Goal: Task Accomplishment & Management: Complete application form

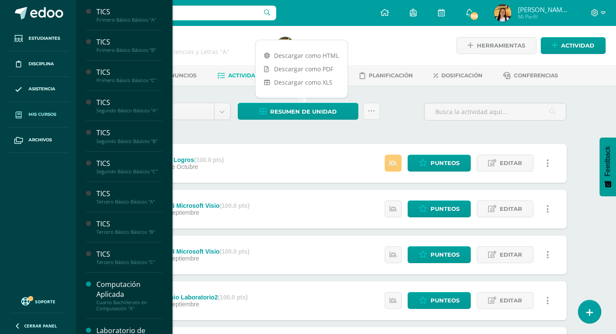
click at [37, 121] on link "Mis cursos" at bounding box center [38, 114] width 62 height 25
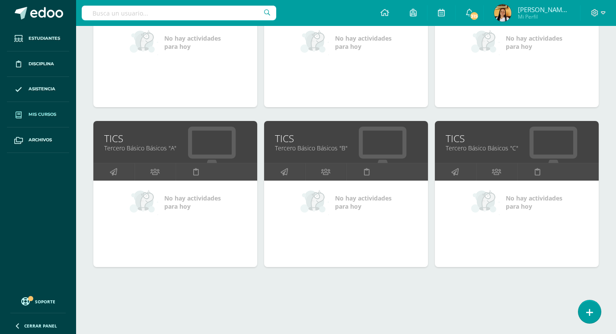
scroll to position [361, 0]
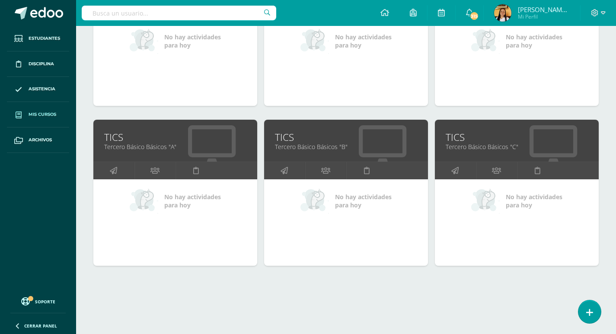
click at [143, 140] on link "TICS" at bounding box center [175, 136] width 142 height 13
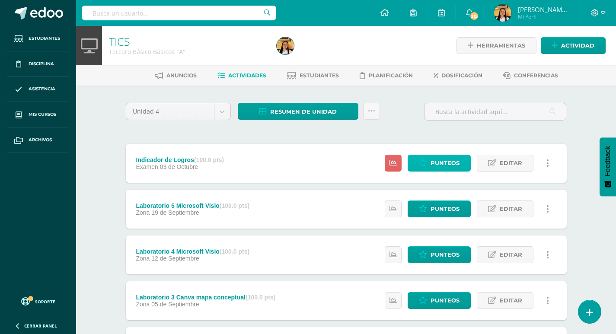
click at [459, 163] on span "Punteos" at bounding box center [444, 163] width 29 height 16
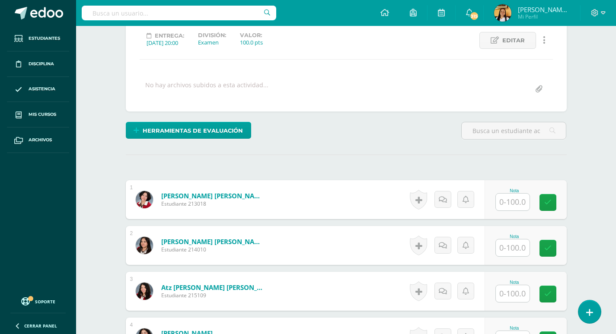
scroll to position [131, 0]
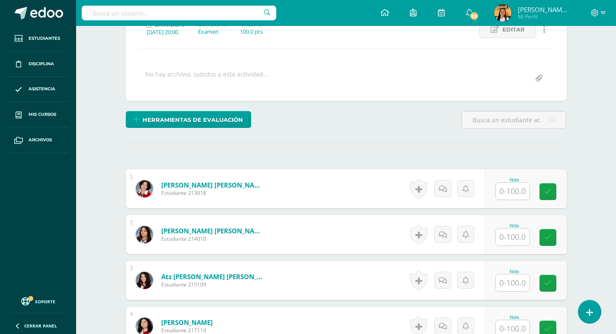
click at [514, 199] on input "text" at bounding box center [513, 191] width 34 height 17
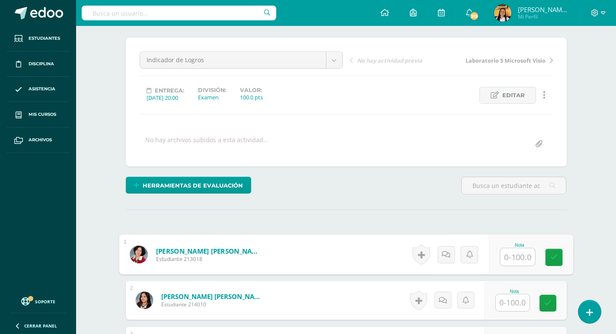
scroll to position [0, 0]
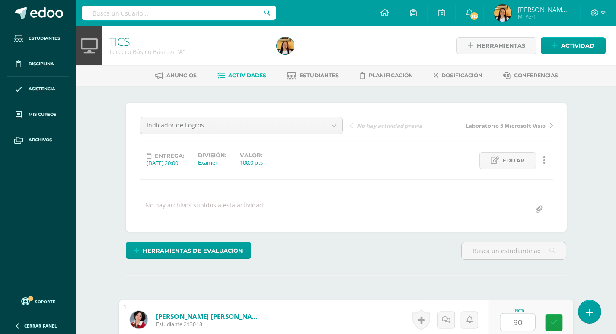
type input "90"
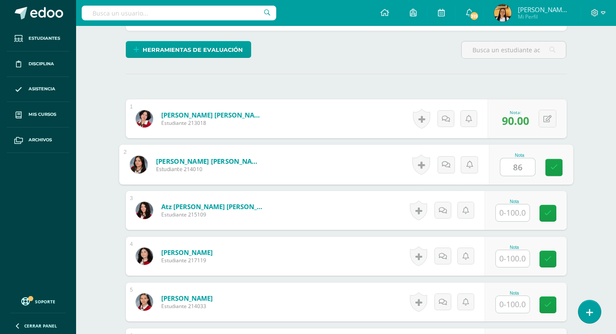
type input "86"
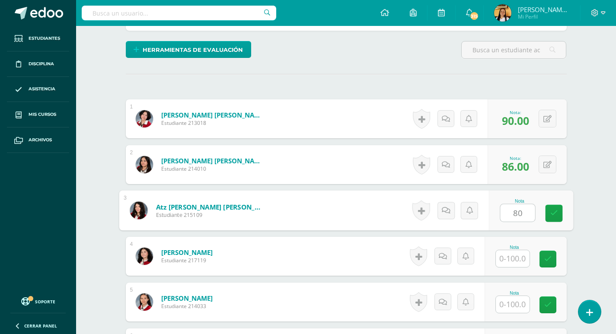
type input "80"
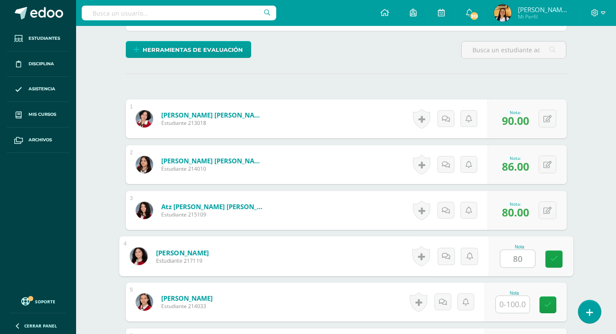
type input "80"
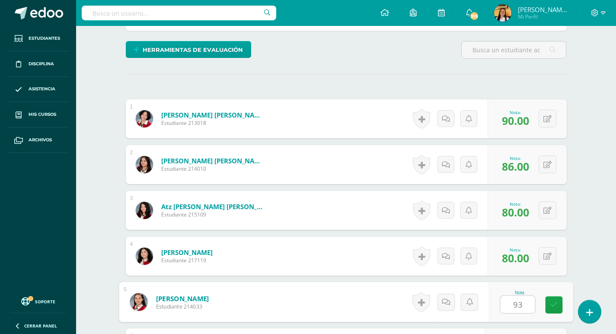
type input "93"
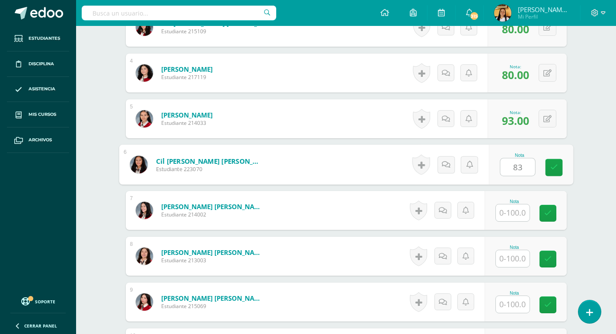
type input "83"
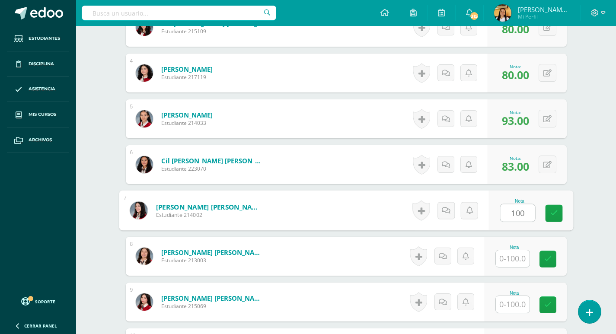
type input "100"
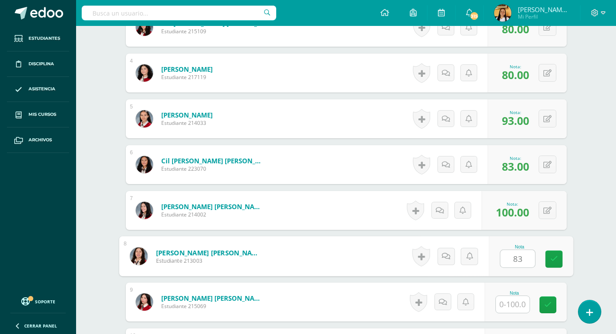
type input "83"
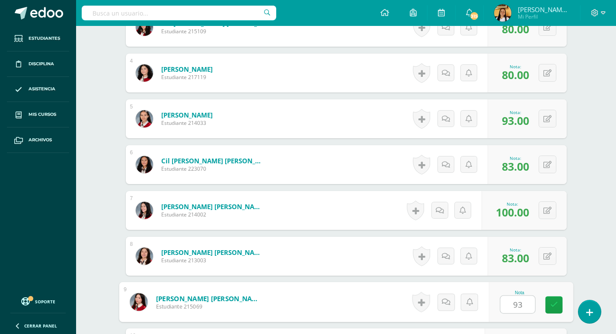
type input "93"
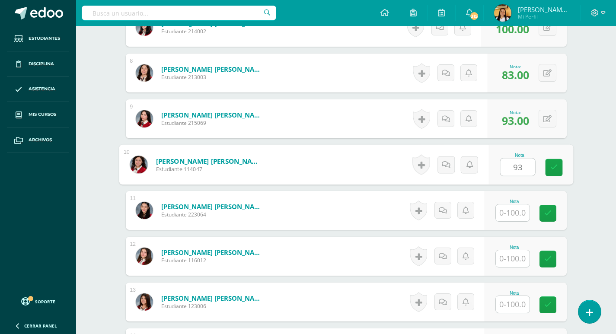
type input "93"
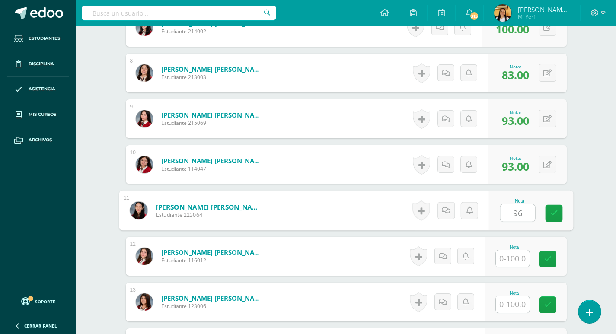
type input "96"
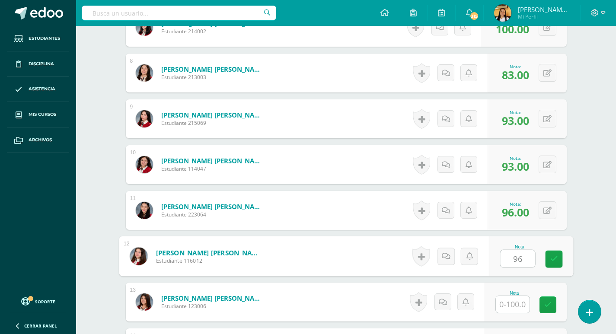
type input "96"
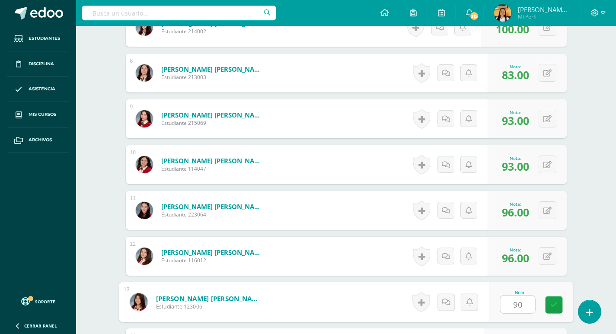
type input "90"
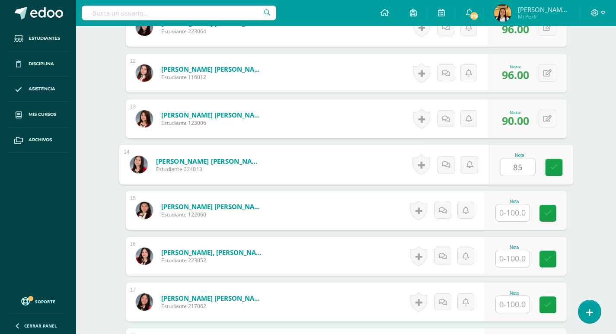
type input "85"
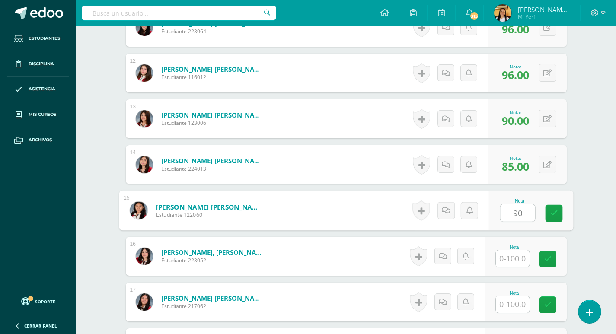
type input "90"
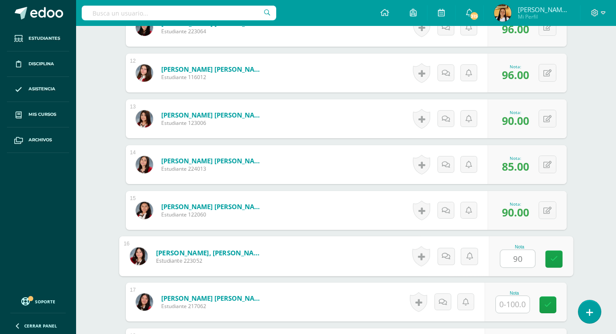
type input "90"
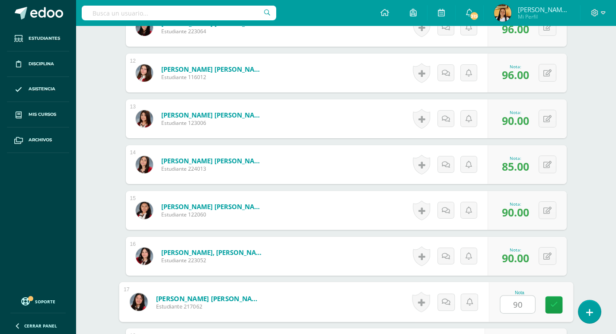
type input "90"
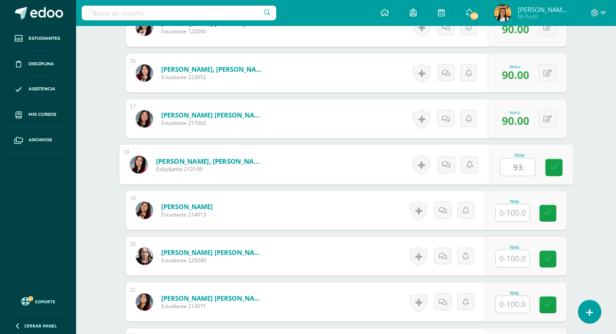
type input "93"
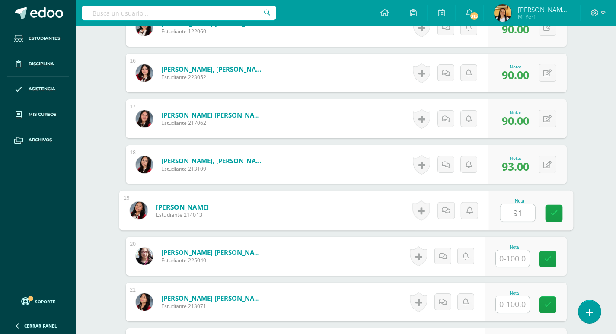
type input "91"
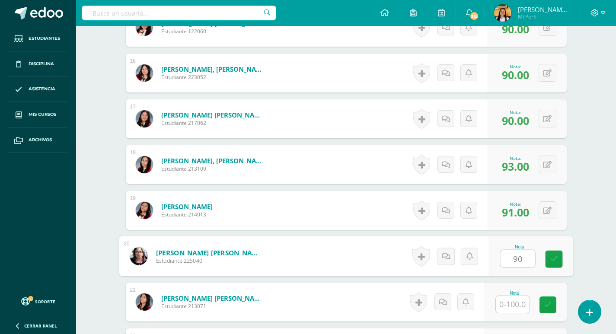
type input "90"
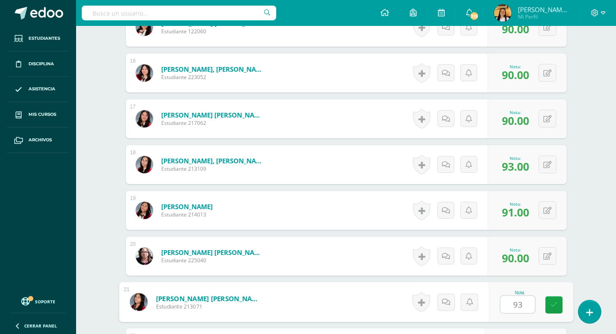
type input "93"
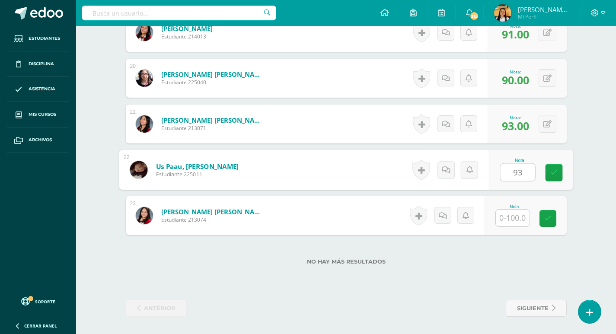
type input "93"
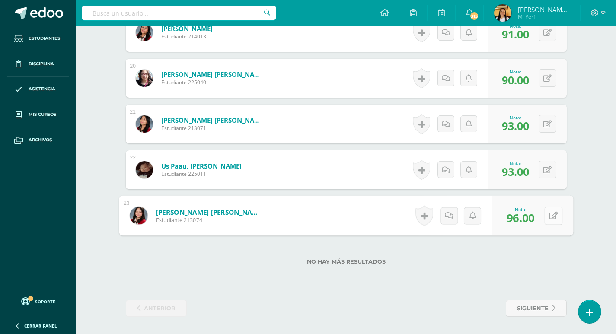
click at [551, 216] on button at bounding box center [553, 216] width 18 height 18
type input "100"
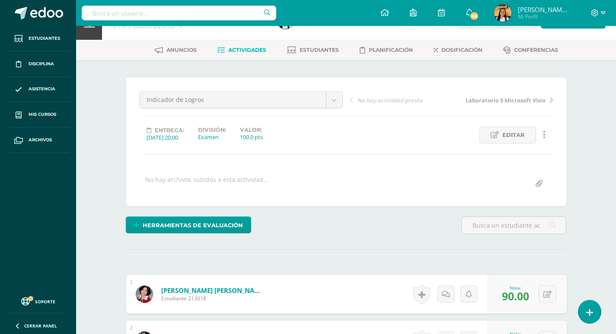
scroll to position [0, 0]
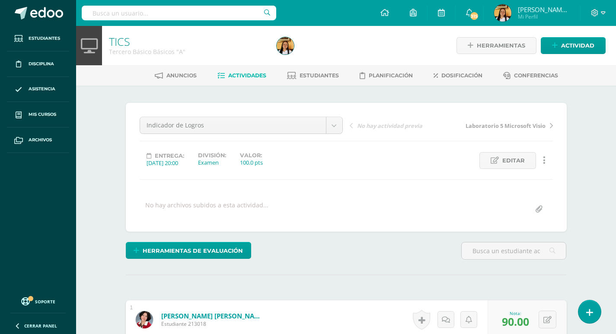
click at [230, 70] on link "Actividades" at bounding box center [241, 76] width 49 height 14
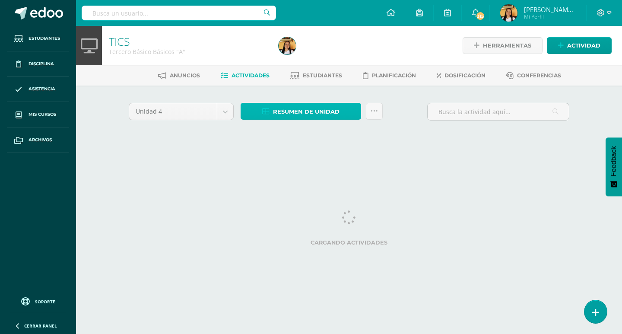
click at [272, 111] on link "Resumen de unidad" at bounding box center [301, 111] width 121 height 17
click at [275, 105] on span "Resumen de unidad" at bounding box center [306, 112] width 67 height 16
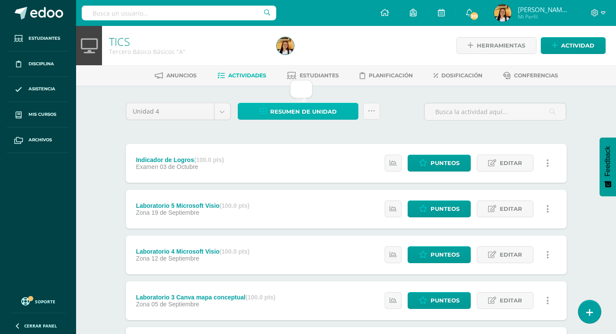
click at [280, 112] on span "Resumen de unidad" at bounding box center [303, 112] width 67 height 16
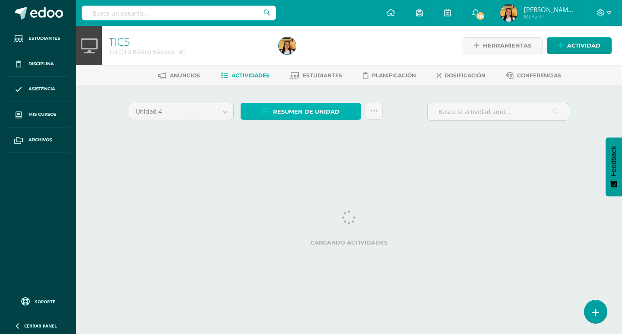
click at [286, 108] on span "Resumen de unidad" at bounding box center [306, 112] width 67 height 16
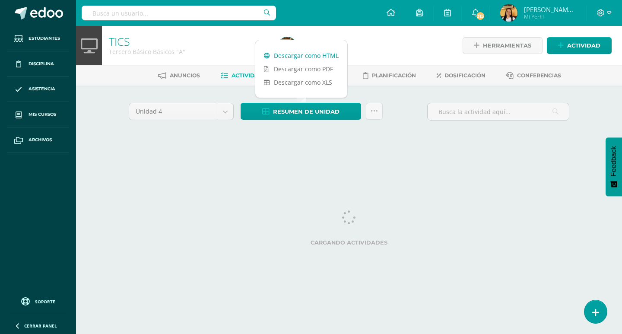
click at [272, 53] on link "Descargar como HTML" at bounding box center [301, 55] width 92 height 13
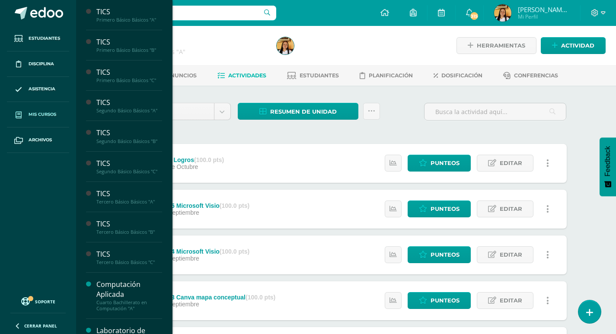
click at [26, 117] on span at bounding box center [19, 115] width 16 height 16
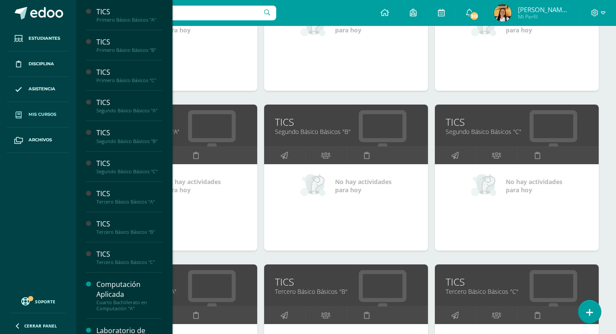
scroll to position [432, 0]
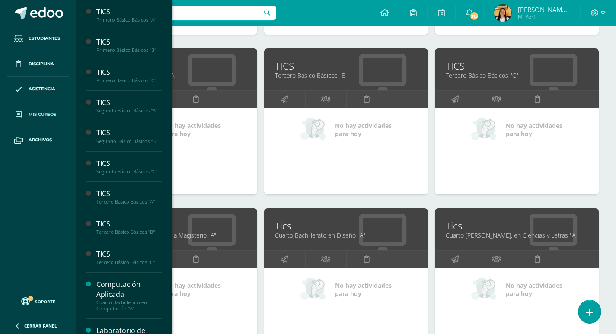
click at [311, 72] on link "Tercero Básico Básicos "B"" at bounding box center [346, 75] width 142 height 8
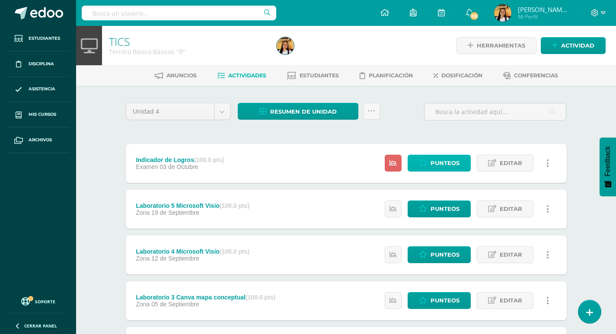
click at [447, 165] on span "Punteos" at bounding box center [444, 163] width 29 height 16
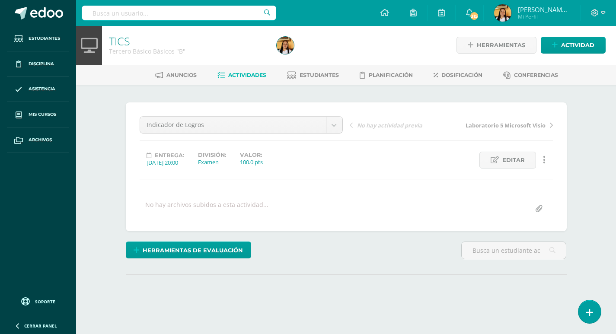
scroll to position [72, 0]
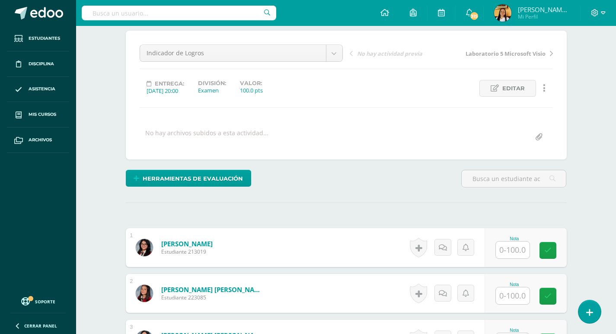
click at [508, 251] on input "text" at bounding box center [513, 250] width 34 height 17
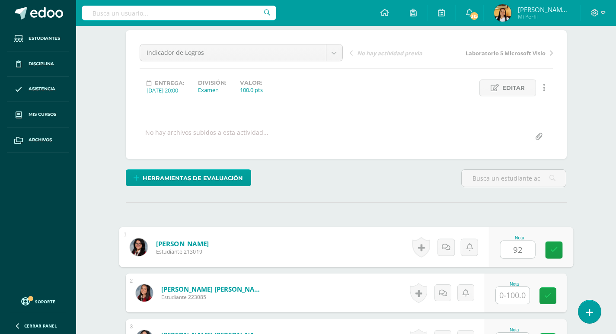
type input "92"
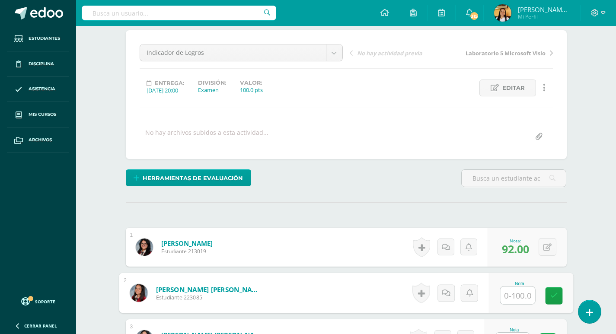
scroll to position [73, 0]
type input "100"
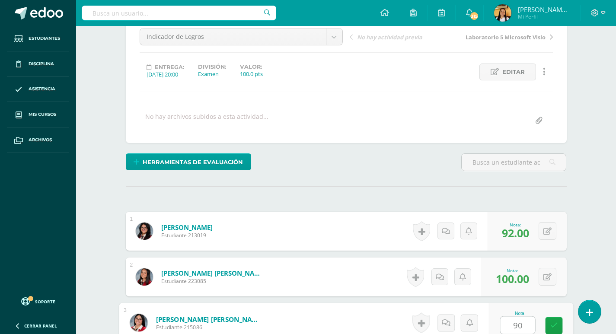
type input "90"
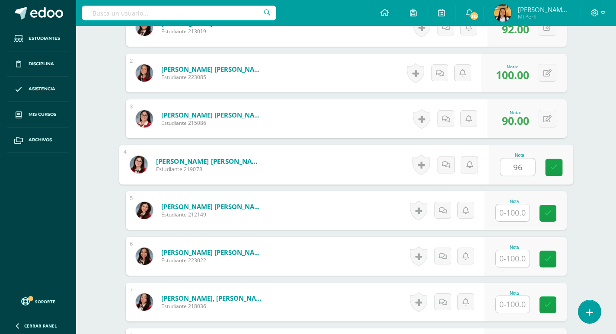
type input "96"
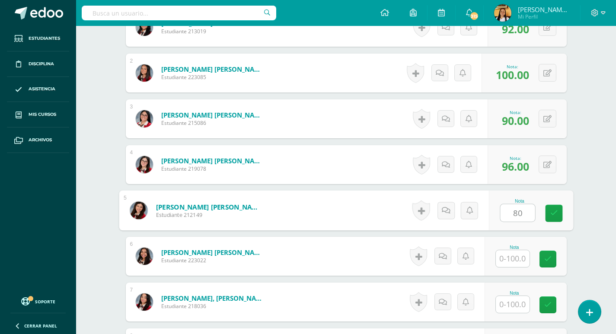
type input "80"
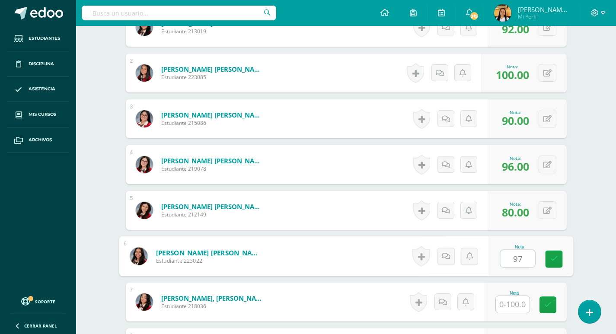
type input "97"
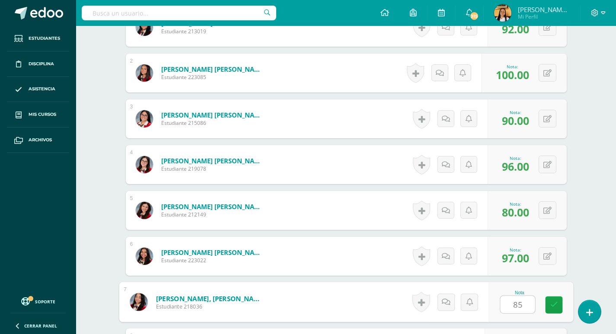
type input "85"
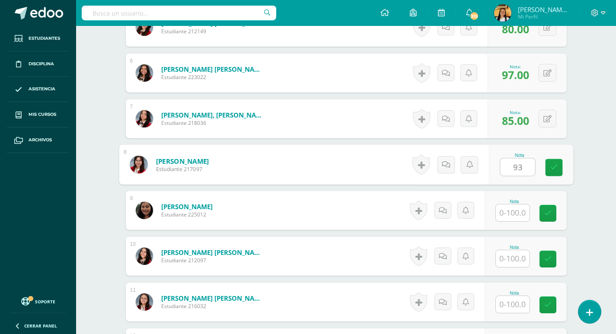
type input "93"
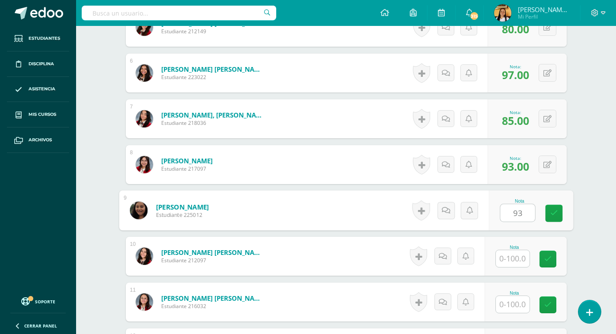
type input "93"
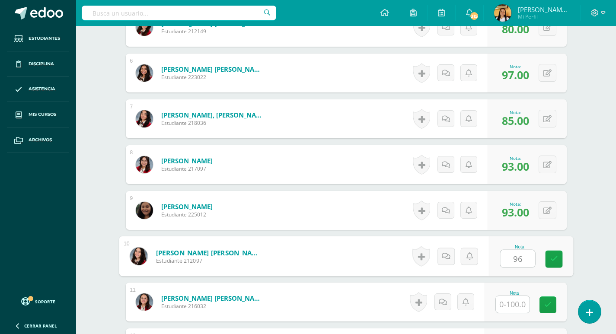
type input "96"
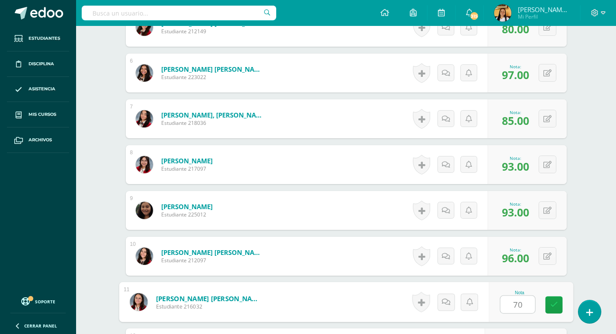
type input "70"
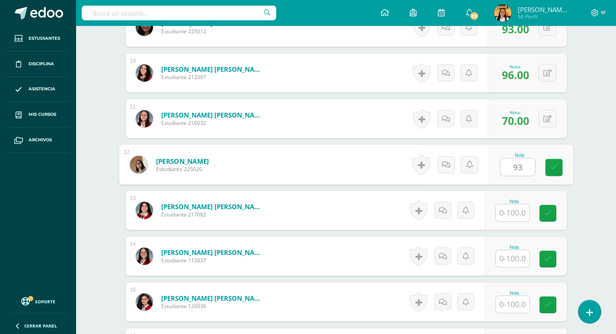
type input "93"
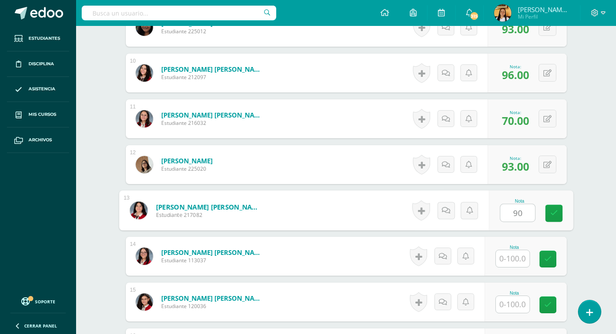
type input "90"
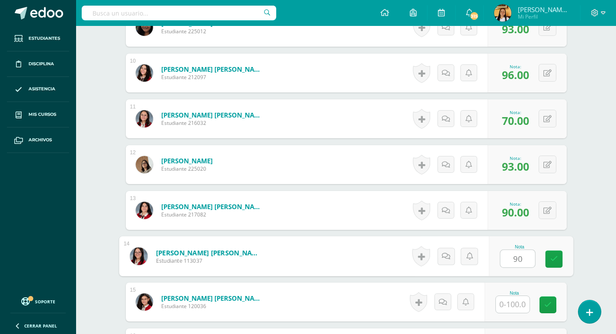
type input "90"
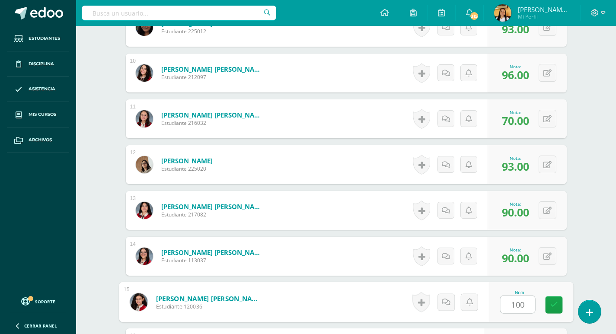
type input "100"
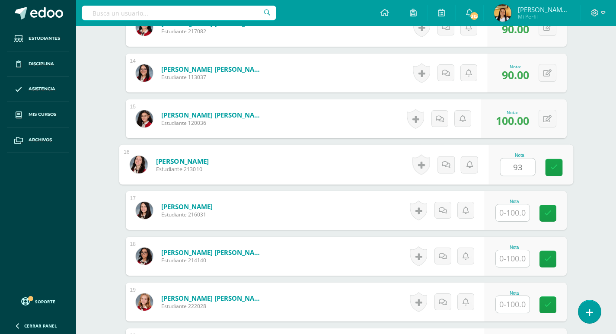
type input "93"
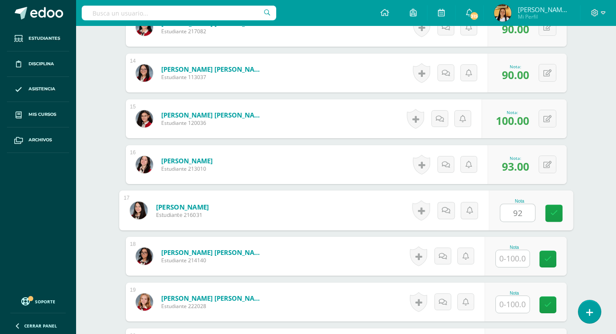
type input "92"
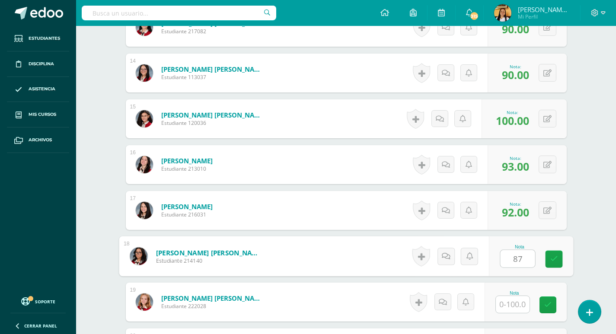
type input "87"
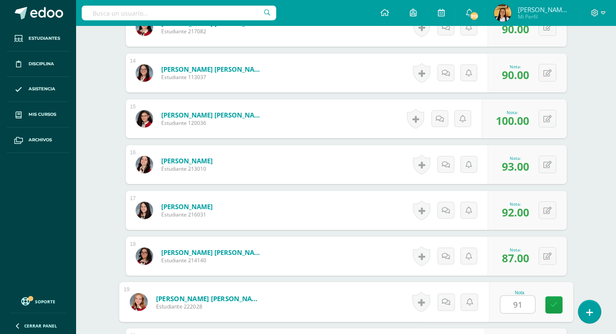
type input "91"
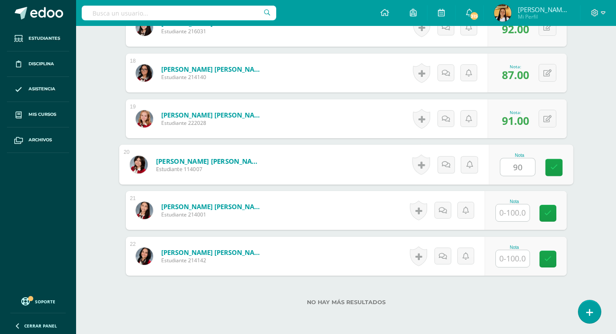
type input "90"
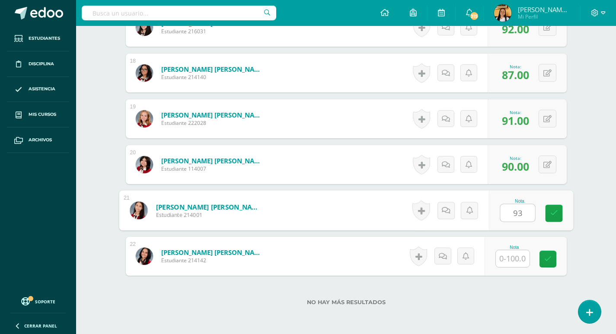
type input "93"
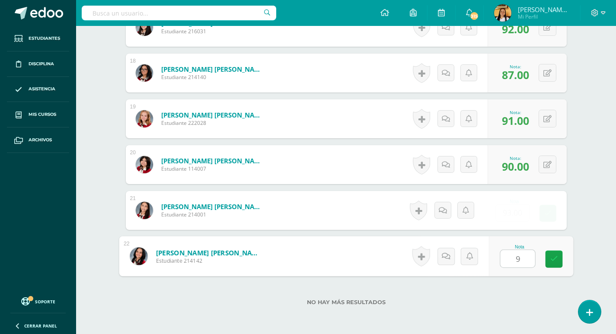
type input "90"
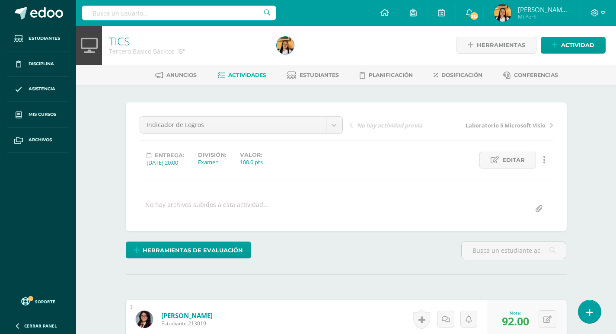
scroll to position [0, 0]
click at [241, 74] on span "Actividades" at bounding box center [247, 75] width 38 height 6
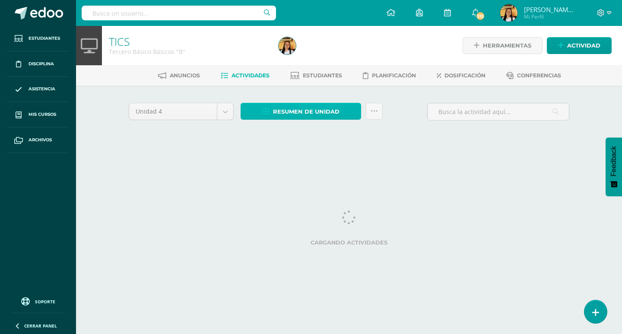
click at [307, 115] on span "Resumen de unidad" at bounding box center [306, 112] width 67 height 16
click at [274, 110] on span "Resumen de unidad" at bounding box center [306, 112] width 67 height 16
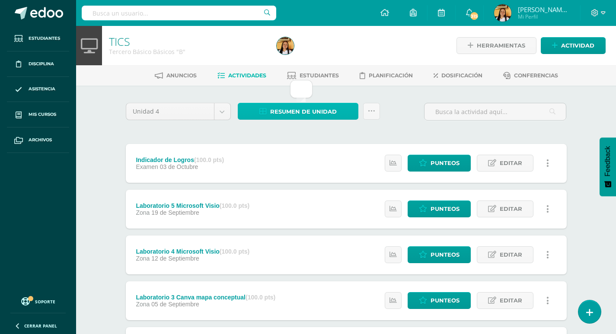
click at [266, 108] on icon at bounding box center [262, 111] width 7 height 7
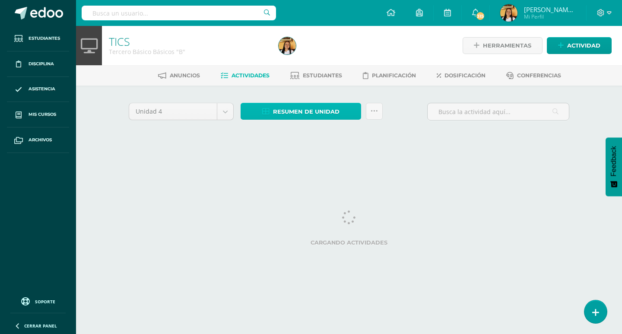
click at [274, 111] on span "Resumen de unidad" at bounding box center [306, 112] width 67 height 16
click at [282, 56] on div at bounding box center [287, 45] width 24 height 39
click at [302, 110] on span "Resumen de unidad" at bounding box center [306, 112] width 67 height 16
click at [299, 110] on span "Resumen de unidad" at bounding box center [306, 112] width 67 height 16
click at [284, 56] on div at bounding box center [287, 45] width 24 height 39
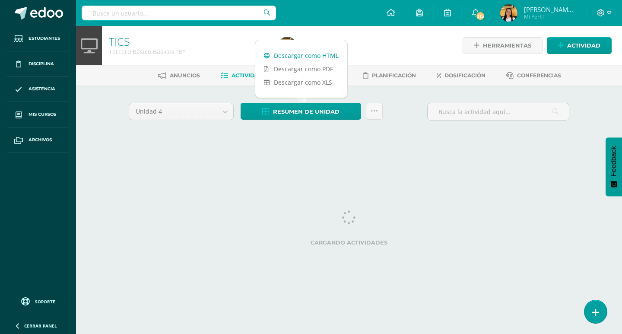
click at [271, 57] on link "Descargar como HTML" at bounding box center [301, 55] width 92 height 13
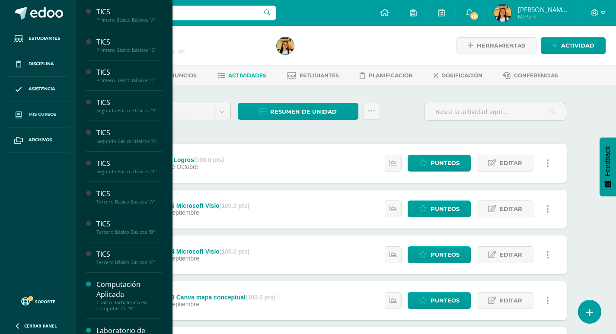
click at [44, 116] on span "Mis cursos" at bounding box center [43, 114] width 28 height 7
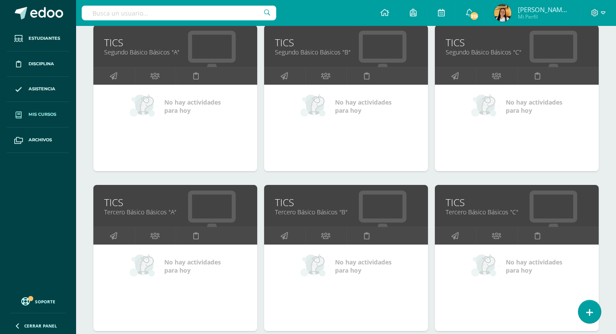
scroll to position [318, 0]
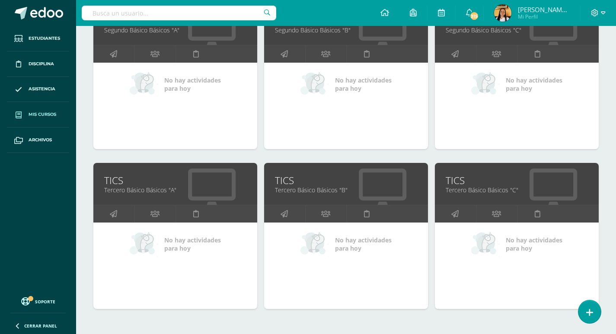
click at [452, 194] on link "Tercero Básico Básicos "C"" at bounding box center [516, 190] width 142 height 8
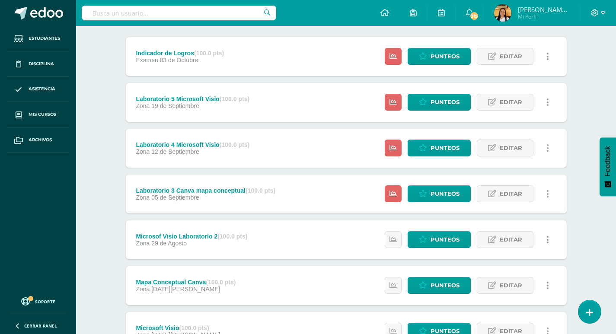
scroll to position [86, 0]
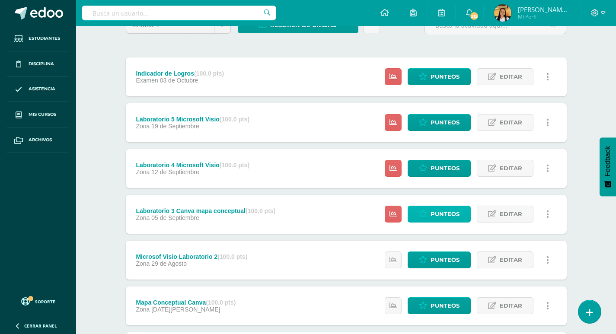
click at [432, 211] on span "Punteos" at bounding box center [444, 214] width 29 height 16
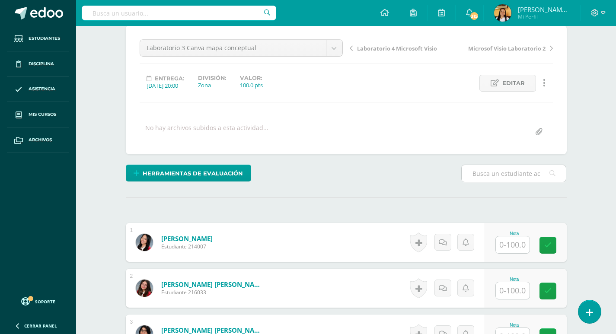
scroll to position [87, 0]
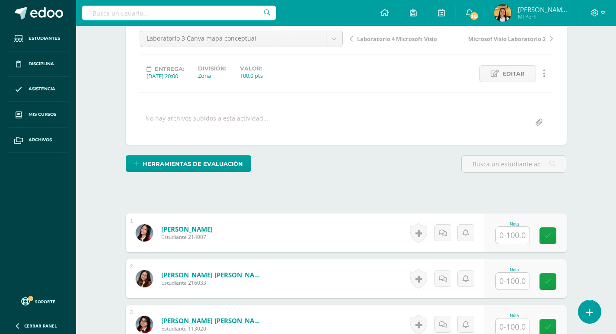
click at [504, 233] on input "text" at bounding box center [513, 235] width 34 height 17
type input "93"
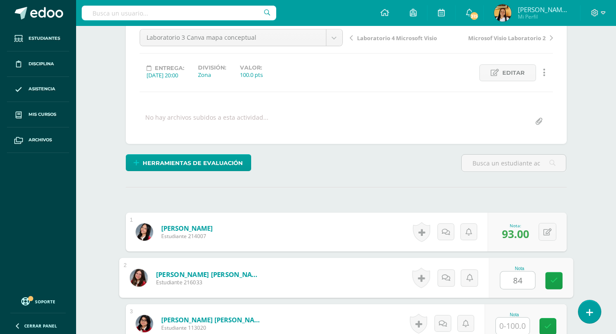
type input "84"
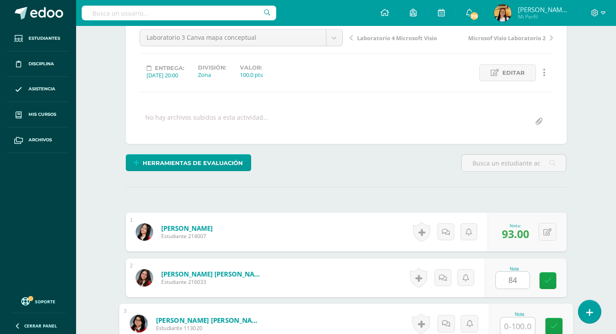
scroll to position [88, 0]
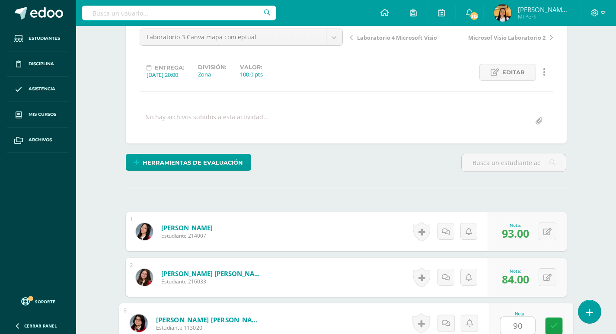
type input "90"
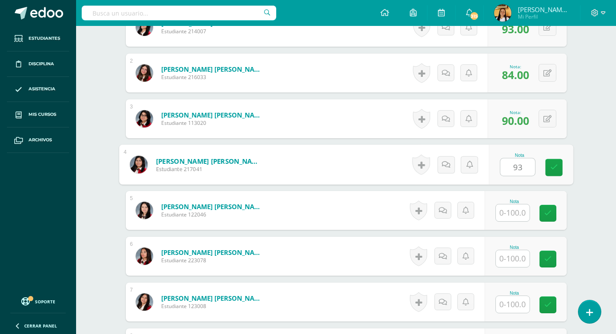
type input "93"
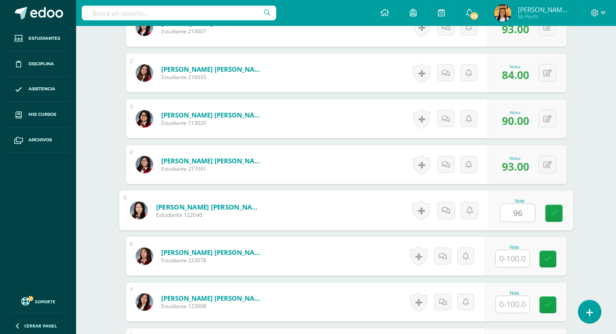
type input "96"
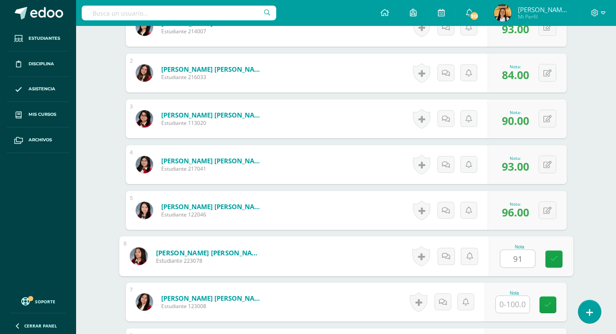
type input "91"
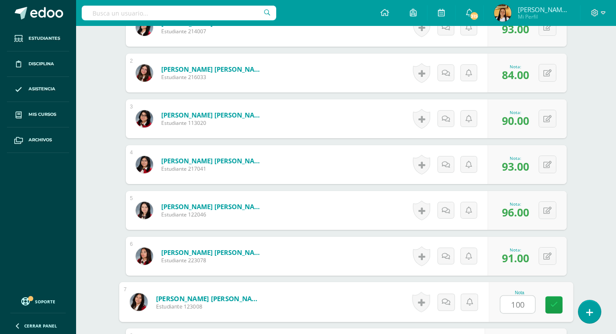
type input "100"
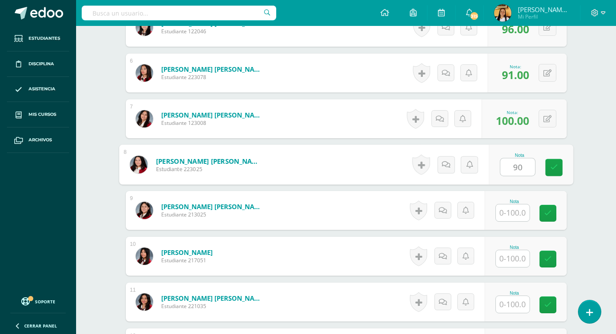
type input "90"
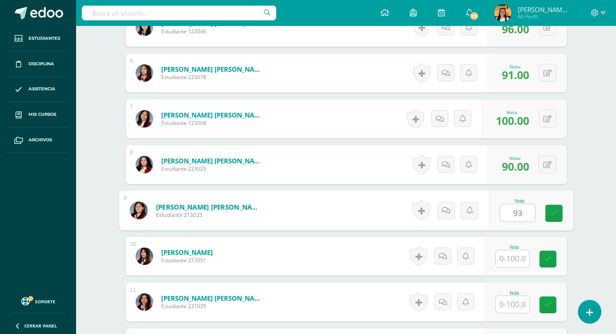
type input "93"
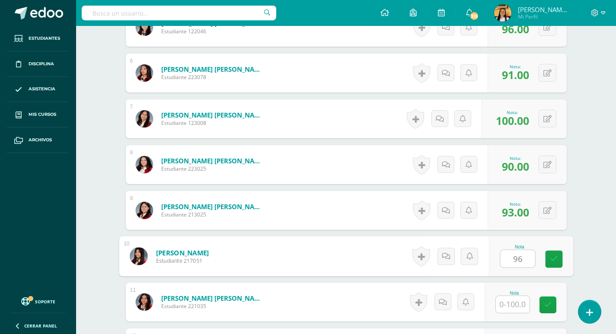
type input "96"
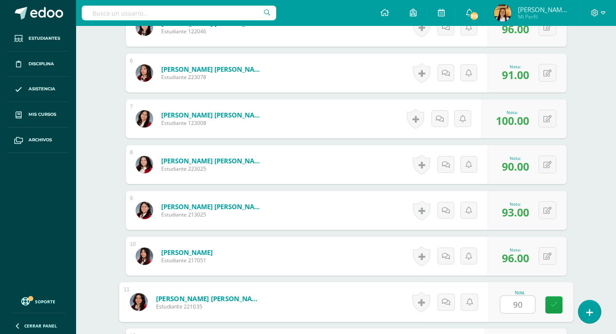
type input "90"
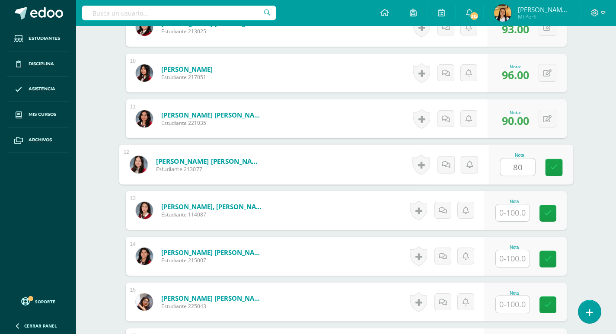
type input "80"
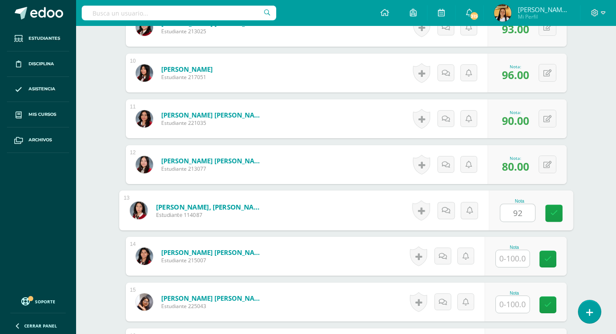
type input "92"
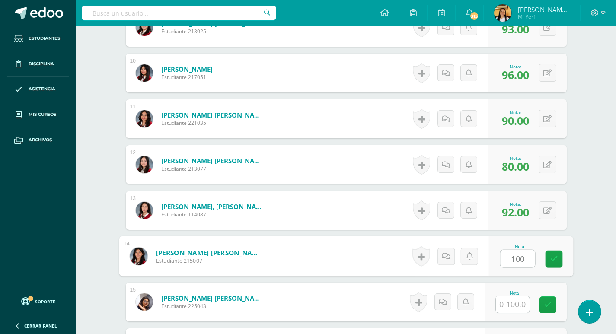
type input "100"
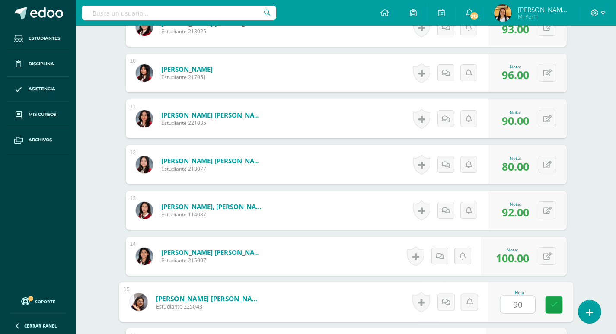
type input "90"
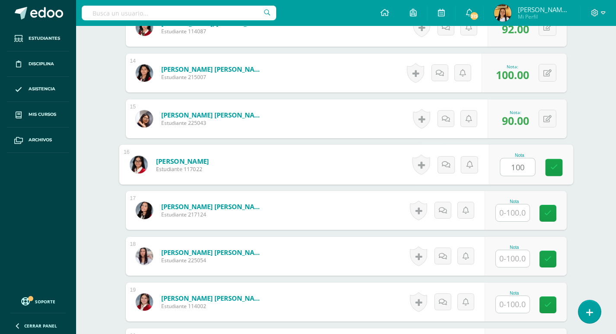
type input "100"
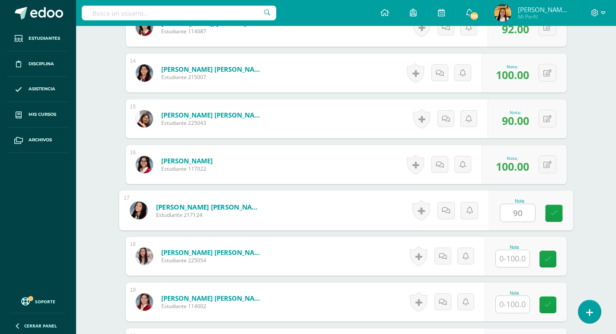
type input "90"
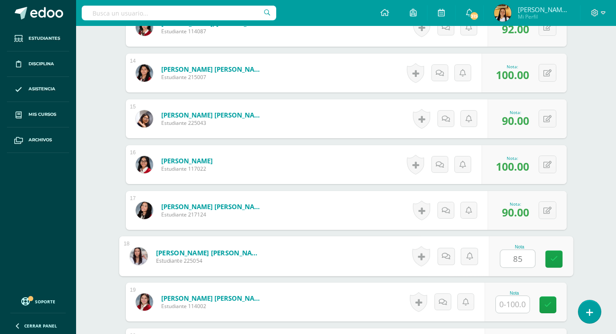
type input "85"
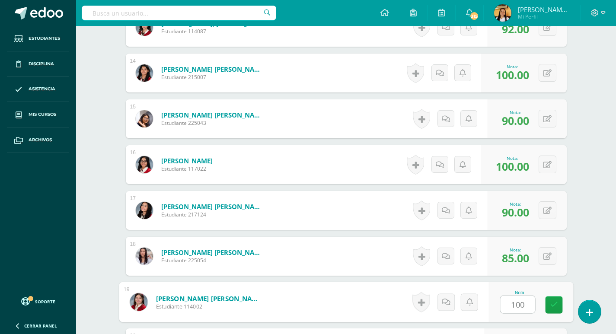
type input "100"
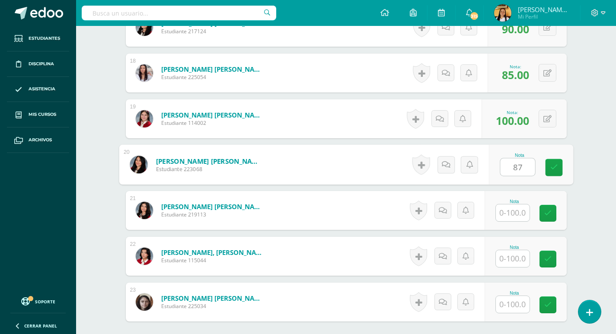
type input "87"
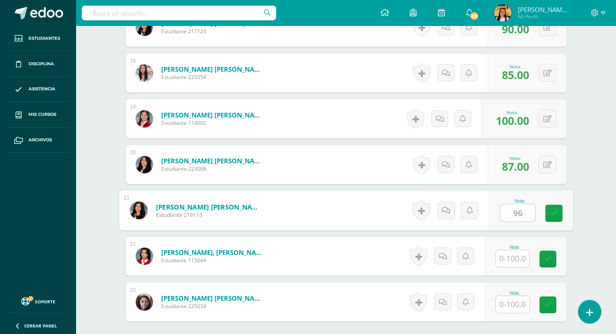
type input "96"
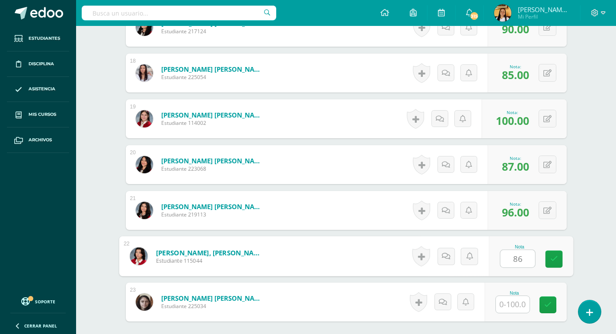
type input "86"
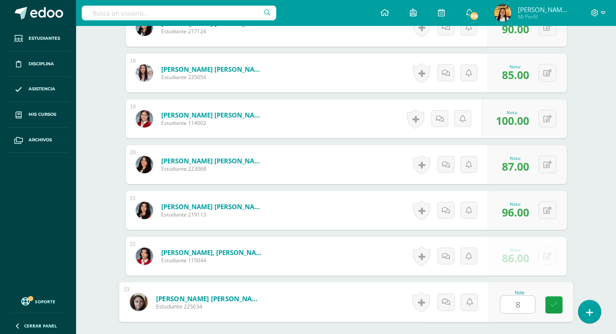
type input "88"
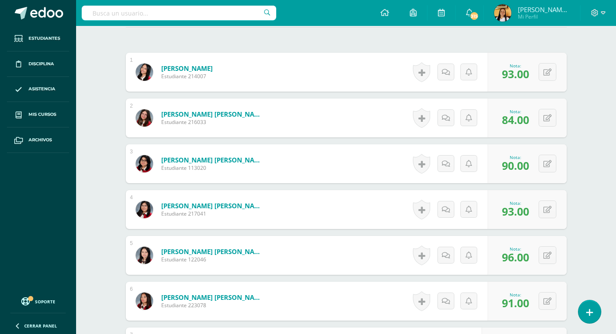
scroll to position [0, 0]
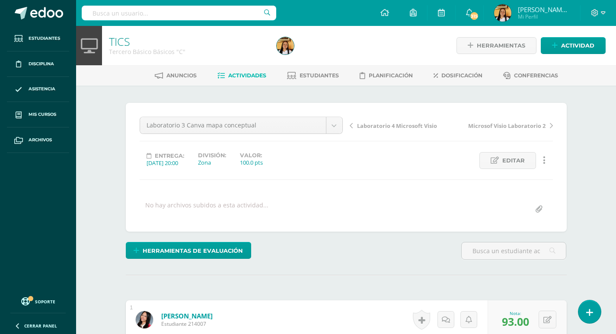
click at [252, 76] on span "Actividades" at bounding box center [247, 75] width 38 height 6
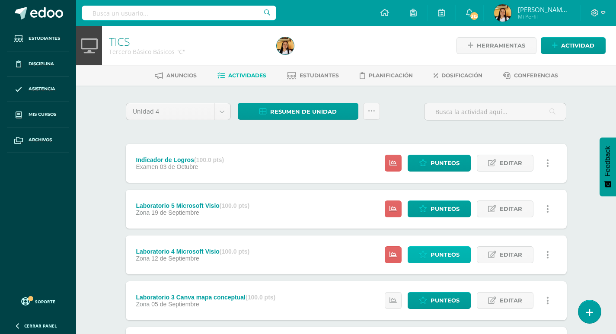
click at [428, 251] on link "Punteos" at bounding box center [438, 254] width 63 height 17
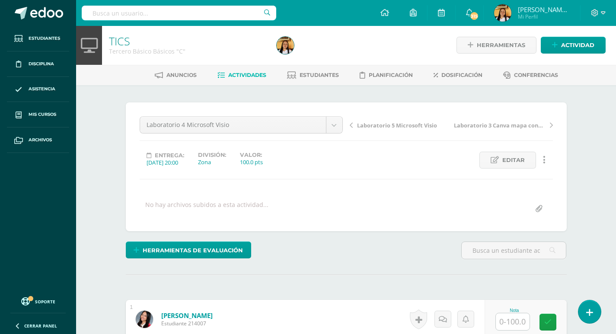
scroll to position [1, 0]
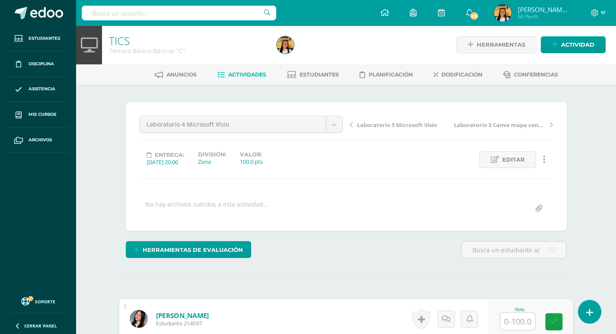
click at [508, 319] on input "text" at bounding box center [517, 321] width 35 height 17
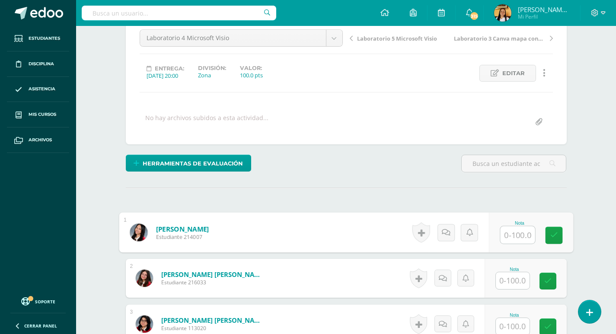
scroll to position [131, 0]
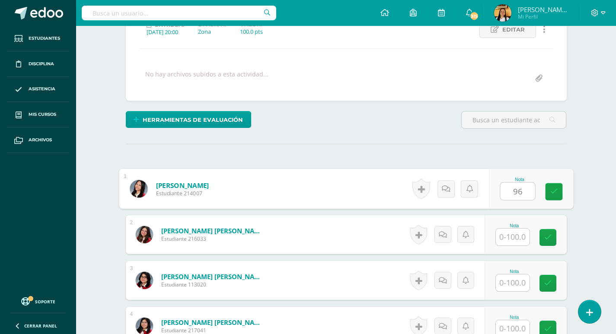
type input "96"
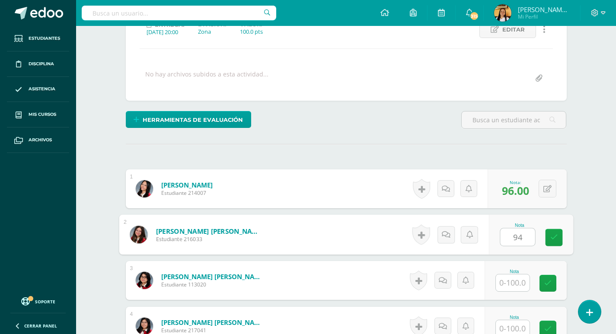
type input "94"
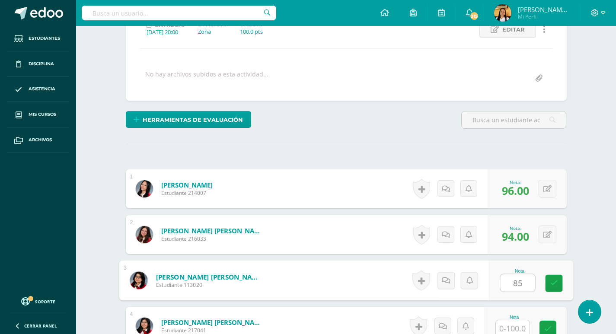
type input "85"
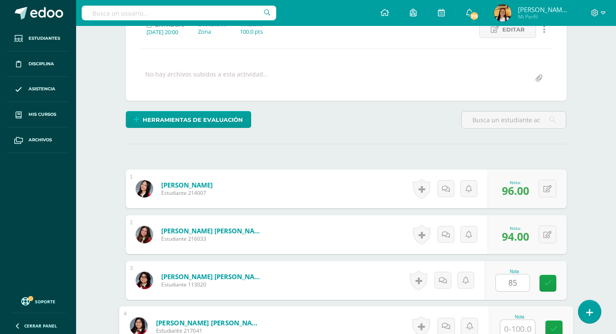
scroll to position [134, 0]
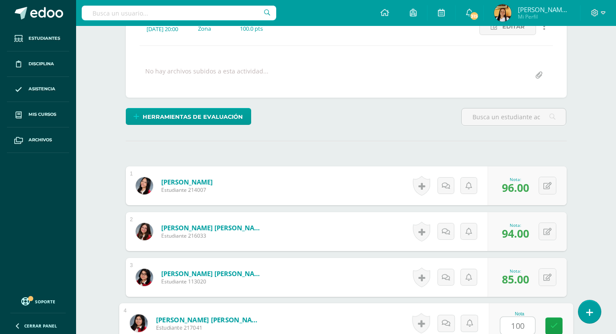
type input "100"
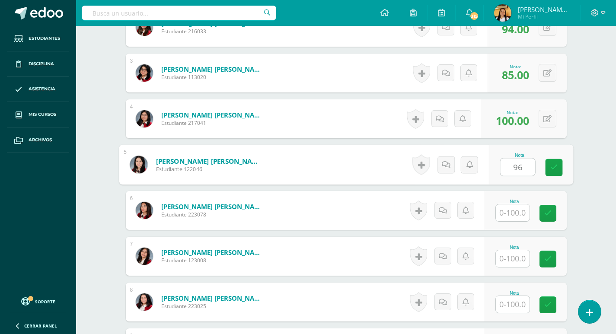
type input "96"
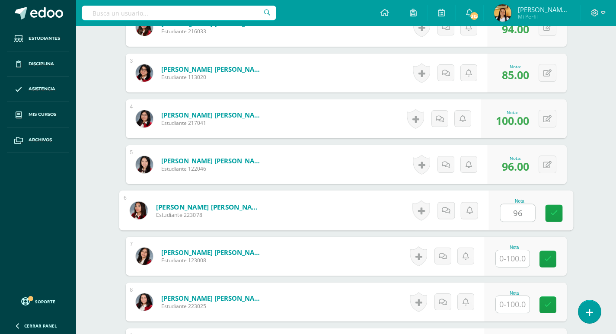
type input "96"
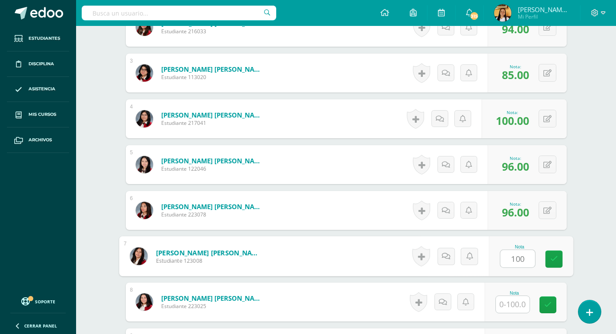
type input "100"
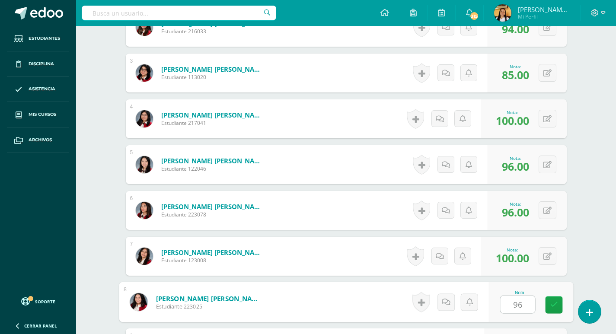
type input "96"
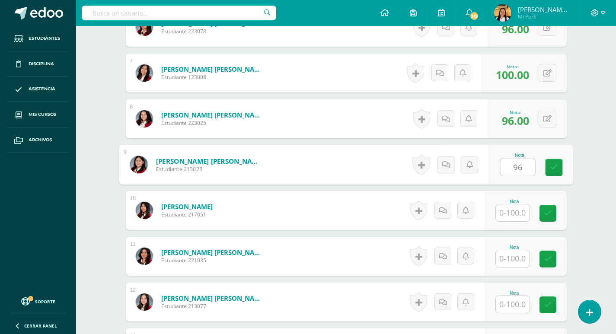
type input "96"
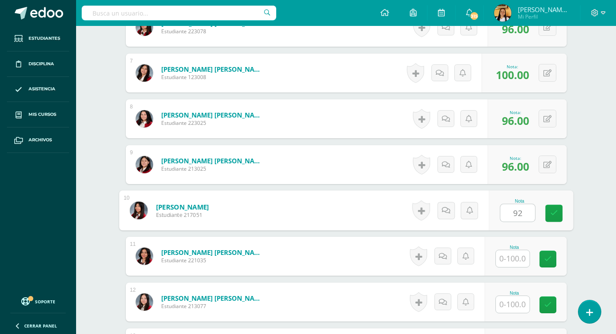
type input "92"
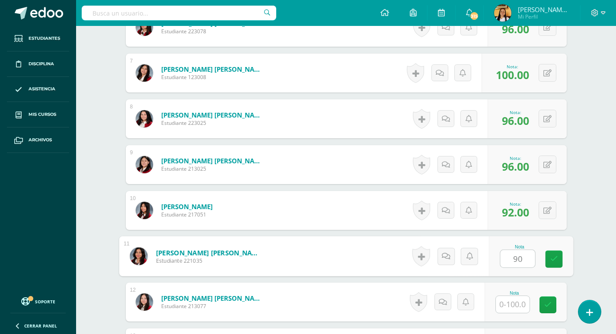
type input "90"
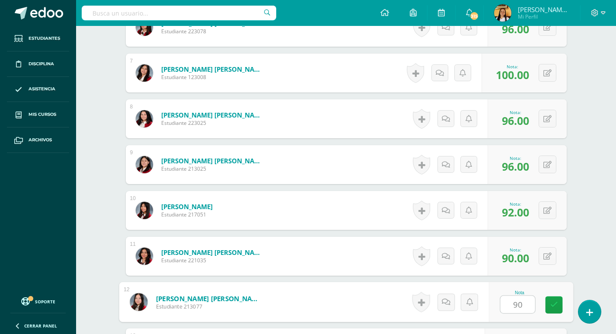
type input "90"
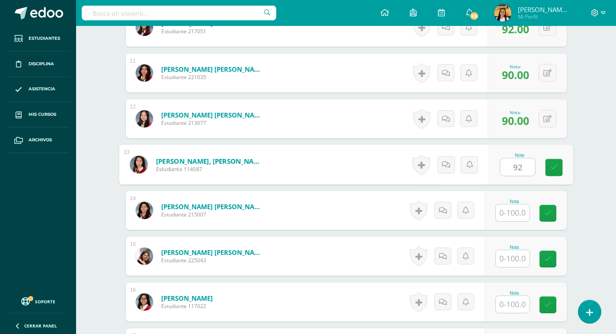
type input "92"
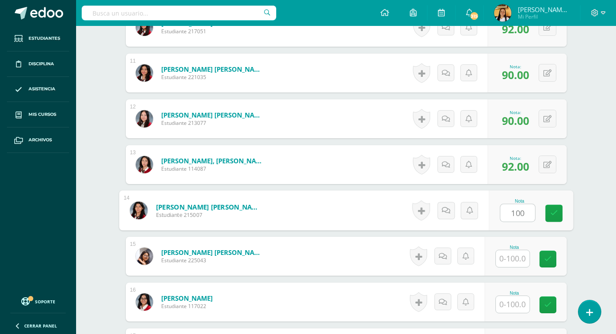
type input "100"
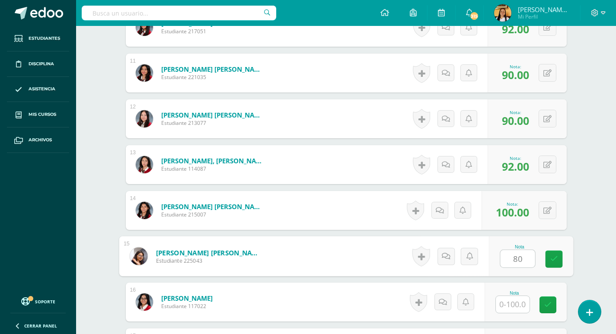
type input "80"
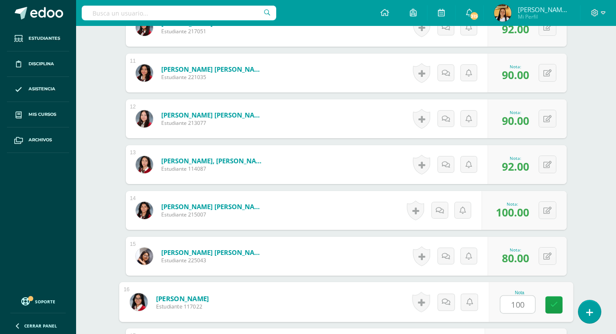
type input "100"
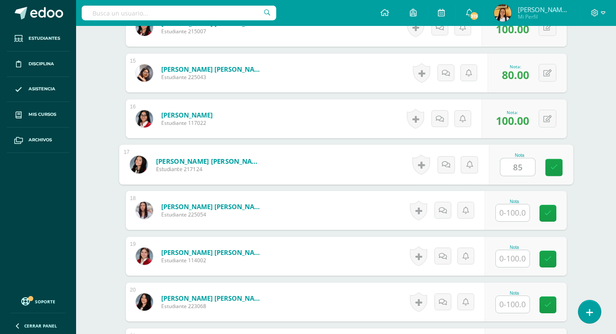
type input "85"
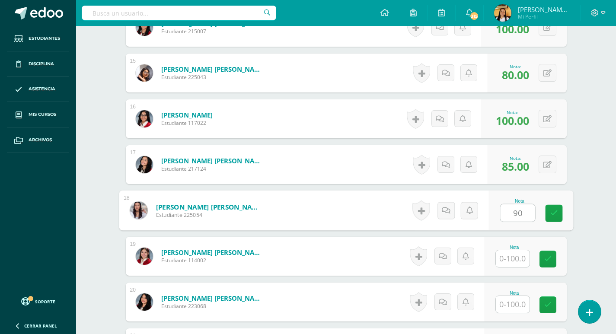
type input "90"
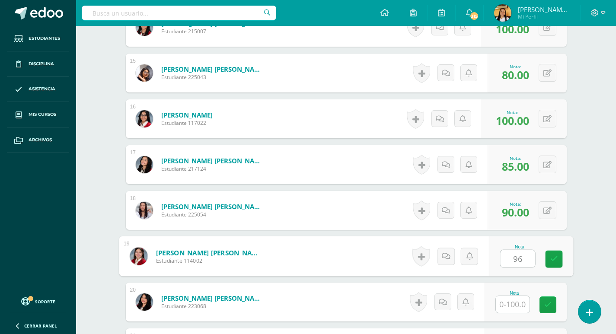
type input "96"
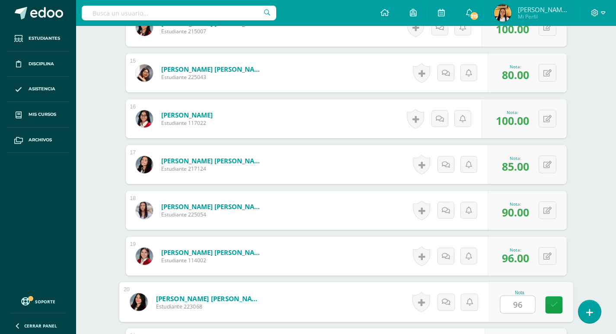
type input "96"
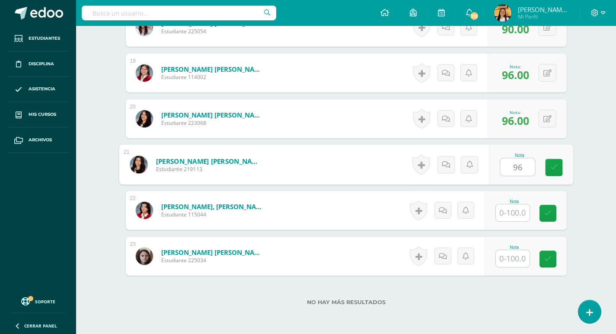
type input "96"
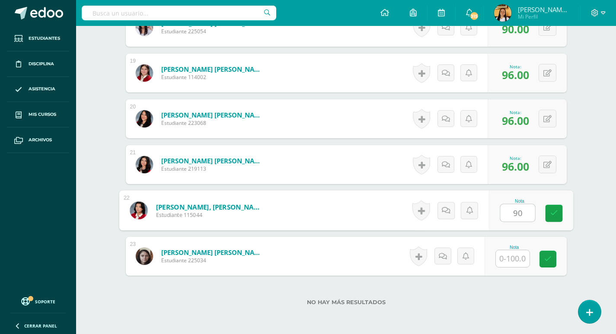
type input "90"
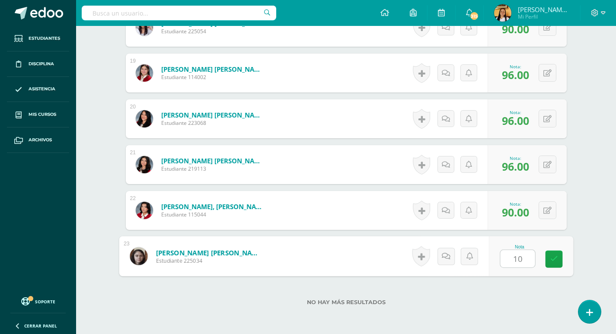
type input "100"
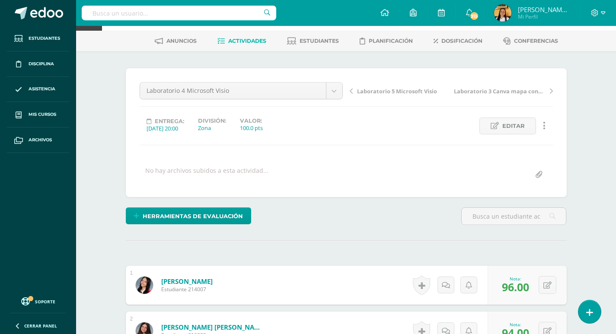
scroll to position [34, 0]
click at [241, 42] on span "Actividades" at bounding box center [247, 41] width 38 height 6
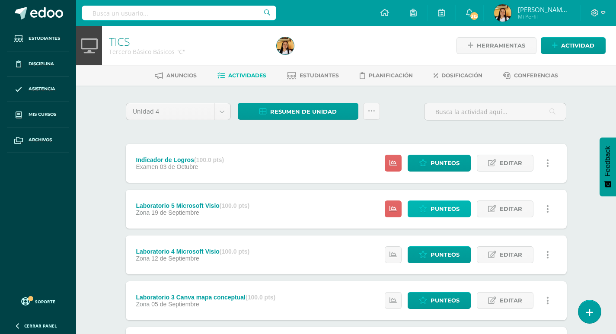
click at [431, 208] on span "Punteos" at bounding box center [444, 209] width 29 height 16
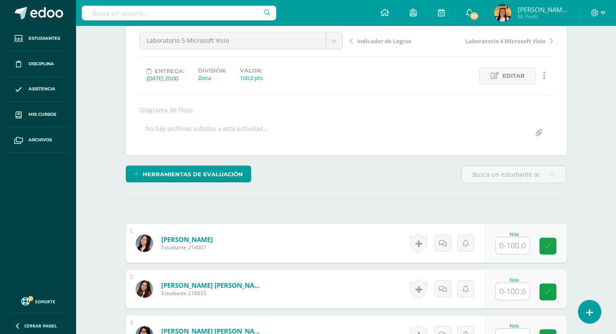
scroll to position [87, 0]
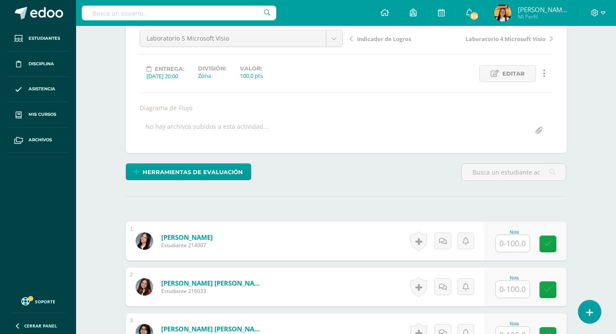
click at [515, 243] on input "text" at bounding box center [513, 243] width 34 height 17
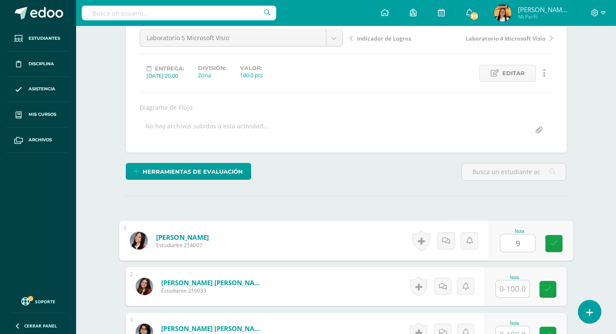
scroll to position [88, 0]
type input "94"
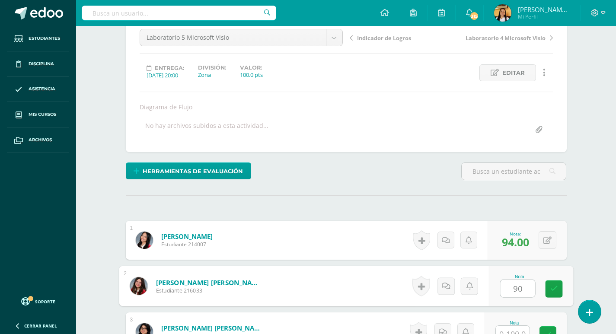
type input "90"
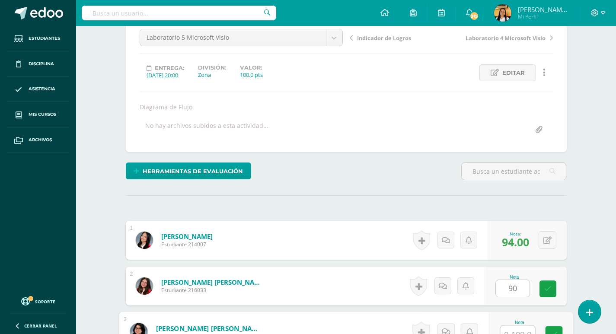
scroll to position [96, 0]
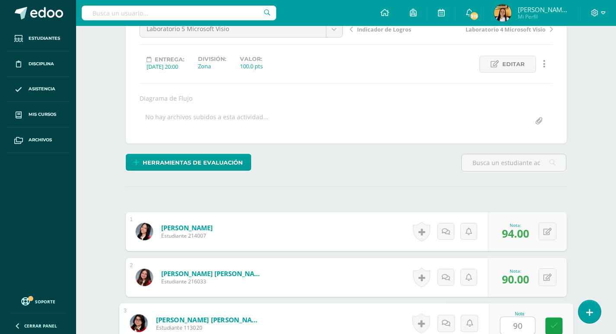
type input "90"
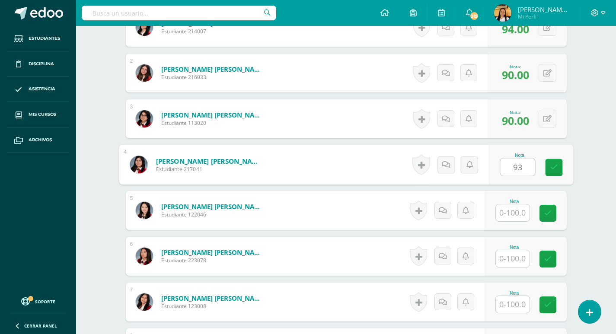
type input "93"
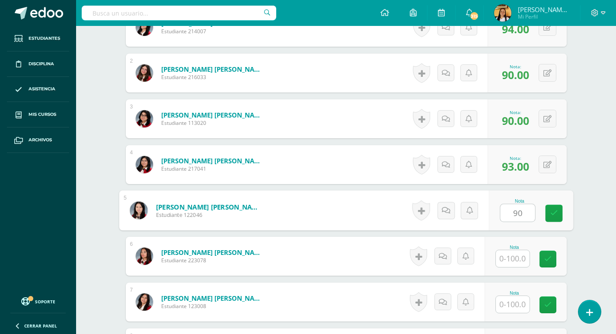
type input "90"
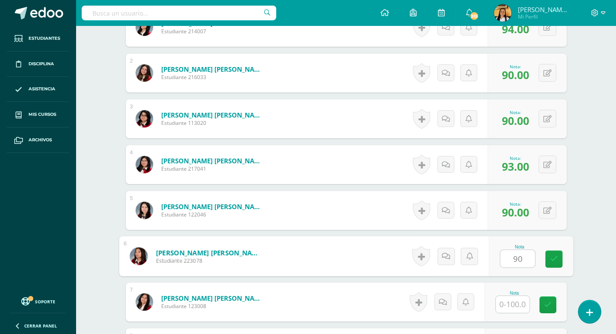
type input "90"
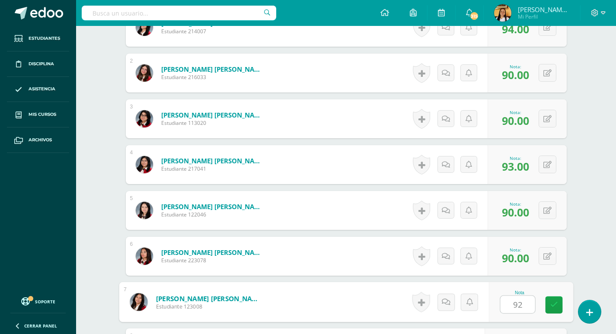
type input "92"
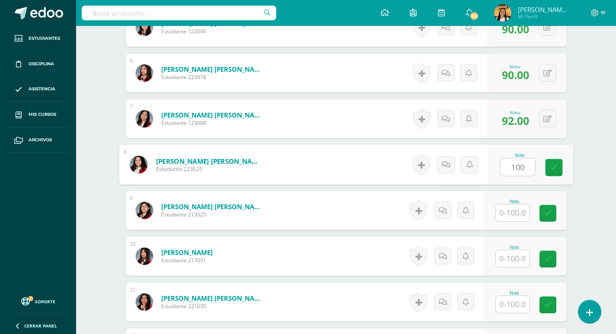
type input "100"
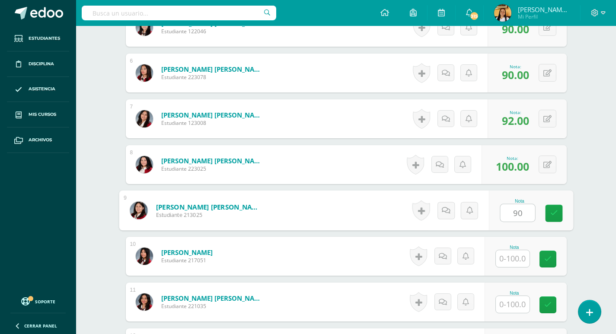
type input "90"
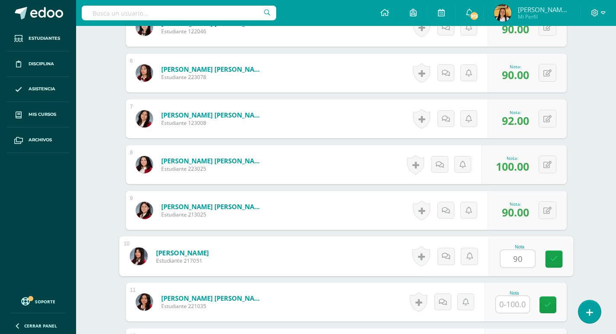
type input "90"
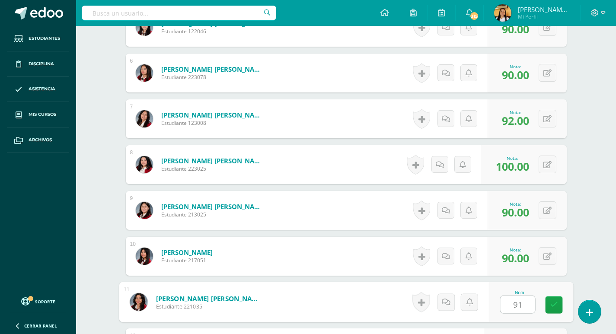
type input "91"
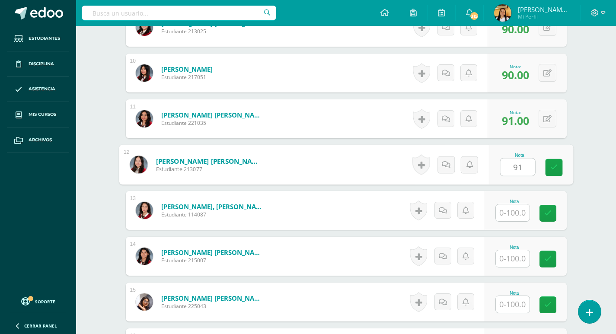
type input "91"
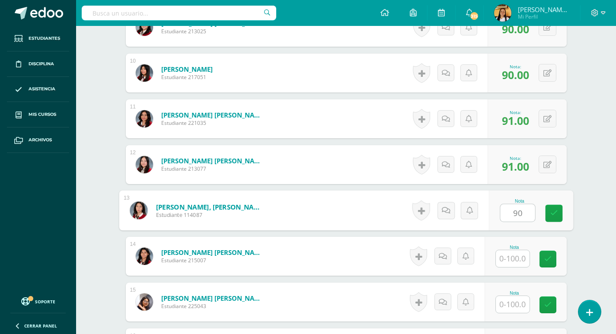
type input "90"
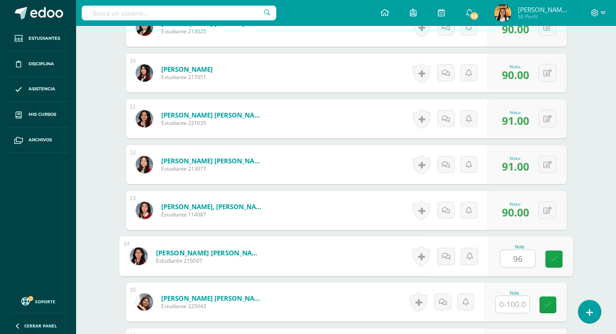
type input "96"
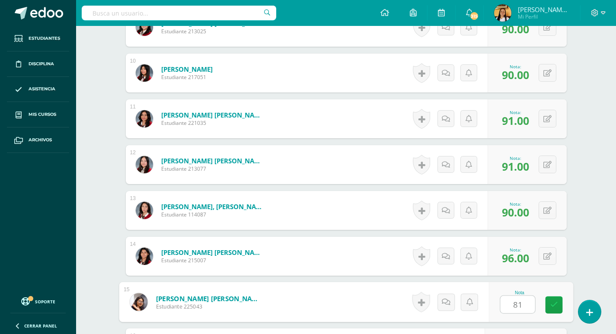
type input "81"
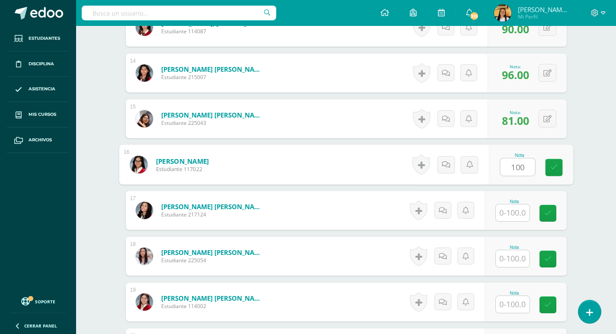
type input "100"
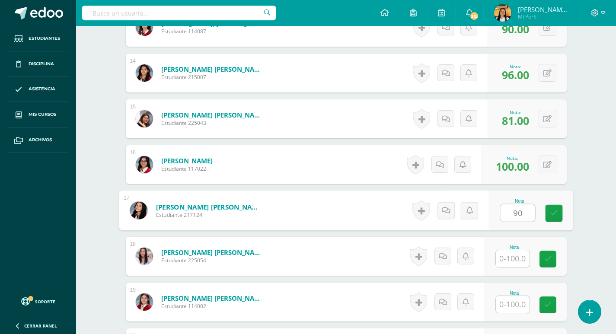
type input "90"
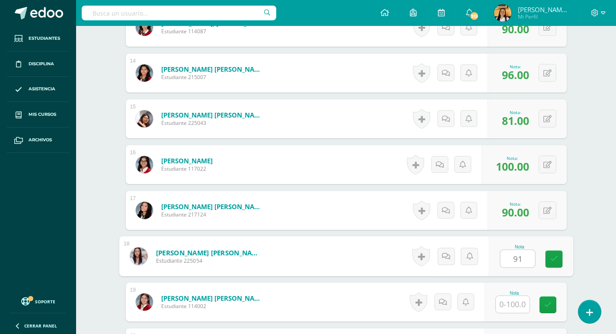
type input "91"
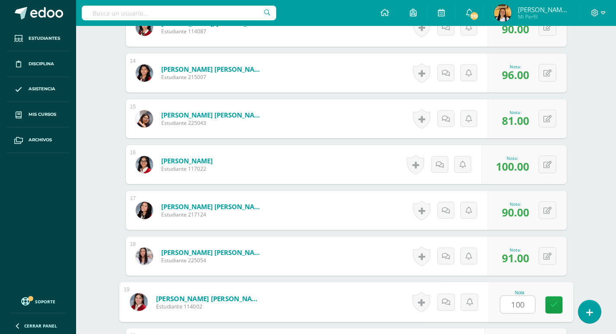
type input "100"
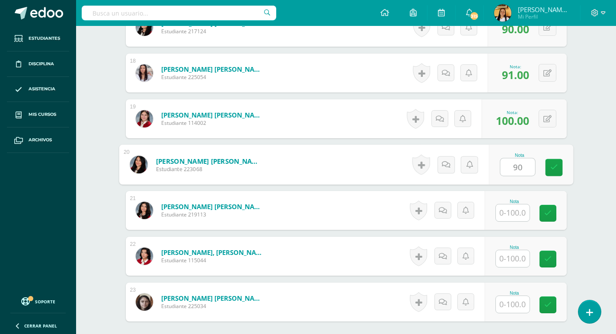
type input "90"
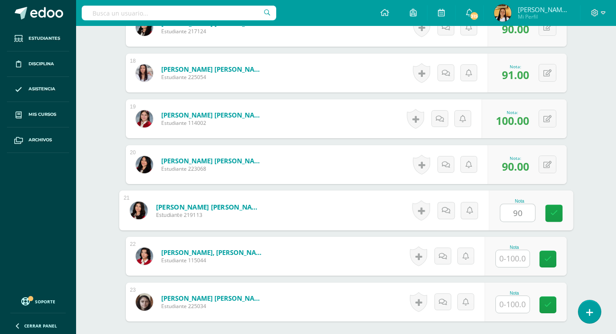
type input "90"
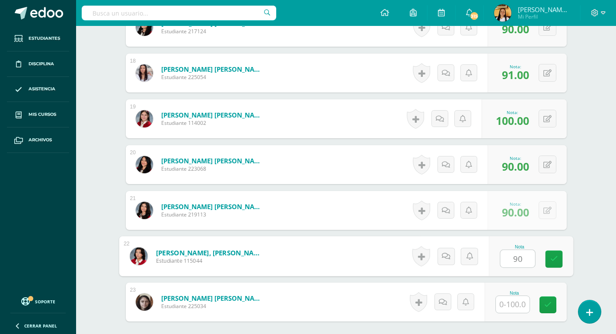
type input "90"
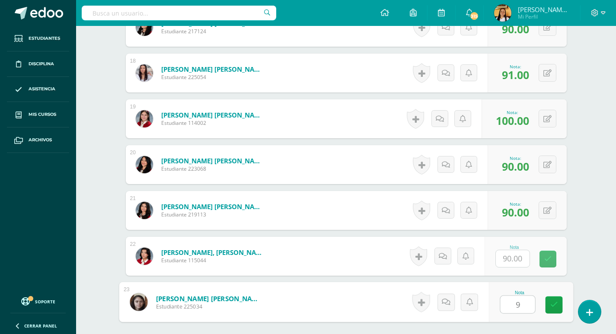
type input "90"
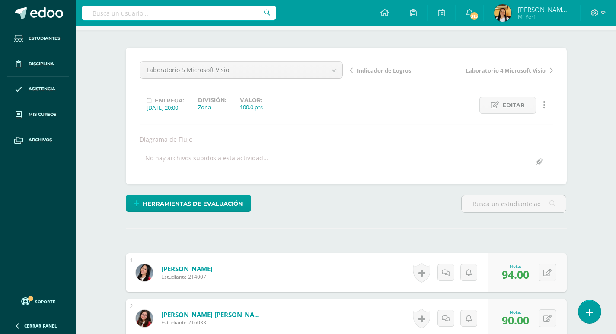
scroll to position [0, 0]
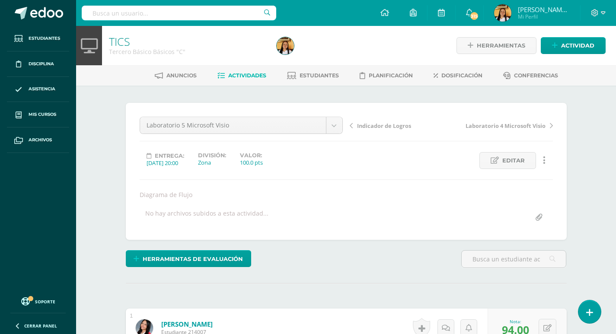
click at [254, 73] on span "Actividades" at bounding box center [247, 75] width 38 height 6
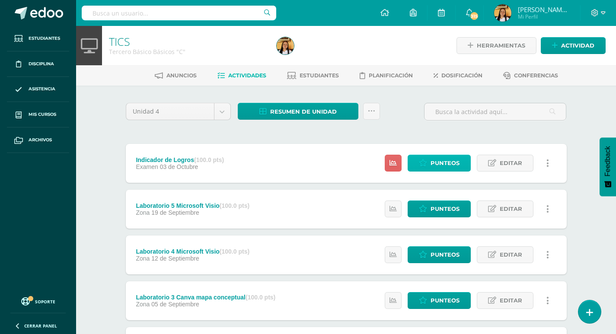
click at [447, 168] on span "Punteos" at bounding box center [444, 163] width 29 height 16
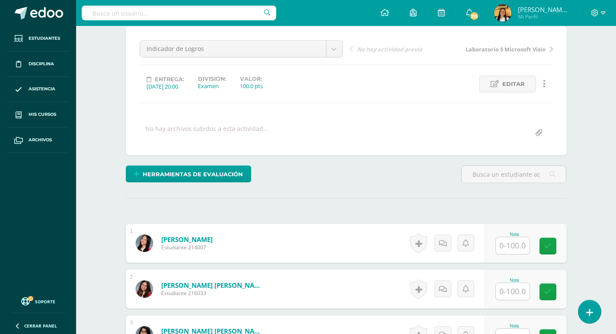
scroll to position [87, 0]
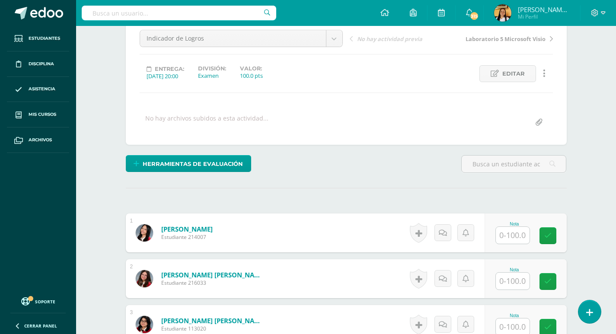
click at [510, 238] on input "text" at bounding box center [513, 235] width 34 height 17
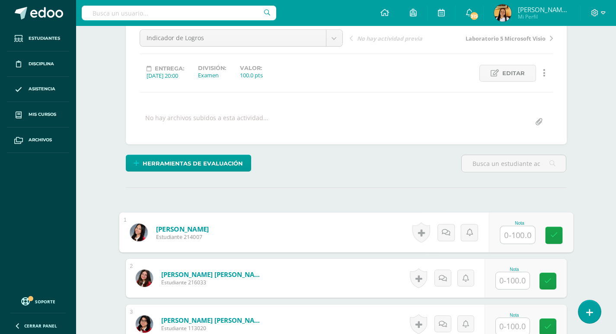
scroll to position [88, 0]
